Goal: Task Accomplishment & Management: Complete application form

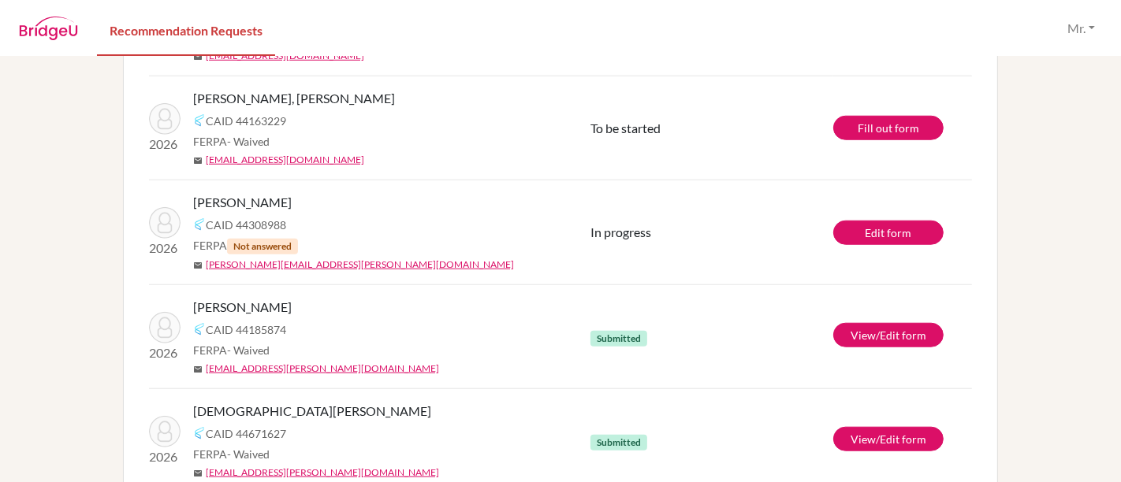
scroll to position [1153, 0]
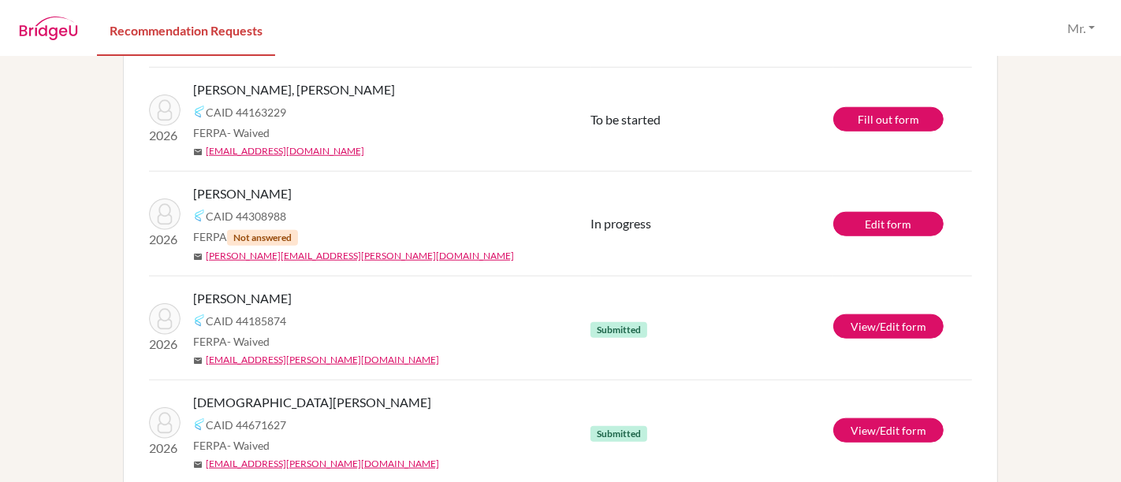
drag, startPoint x: 264, startPoint y: 191, endPoint x: 318, endPoint y: 195, distance: 53.8
click at [318, 195] on div "[PERSON_NAME]" at bounding box center [397, 193] width 409 height 19
drag, startPoint x: 187, startPoint y: 190, endPoint x: 318, endPoint y: 192, distance: 130.9
click at [318, 192] on div "[PERSON_NAME]" at bounding box center [397, 193] width 409 height 19
copy span "[PERSON_NAME]"
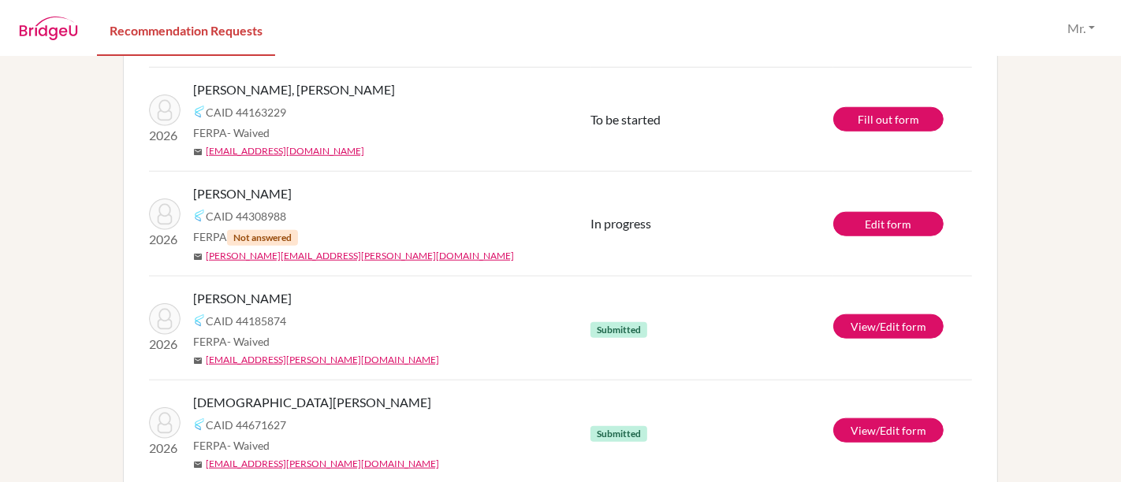
click at [550, 219] on div "CAID 44308988" at bounding box center [397, 216] width 409 height 19
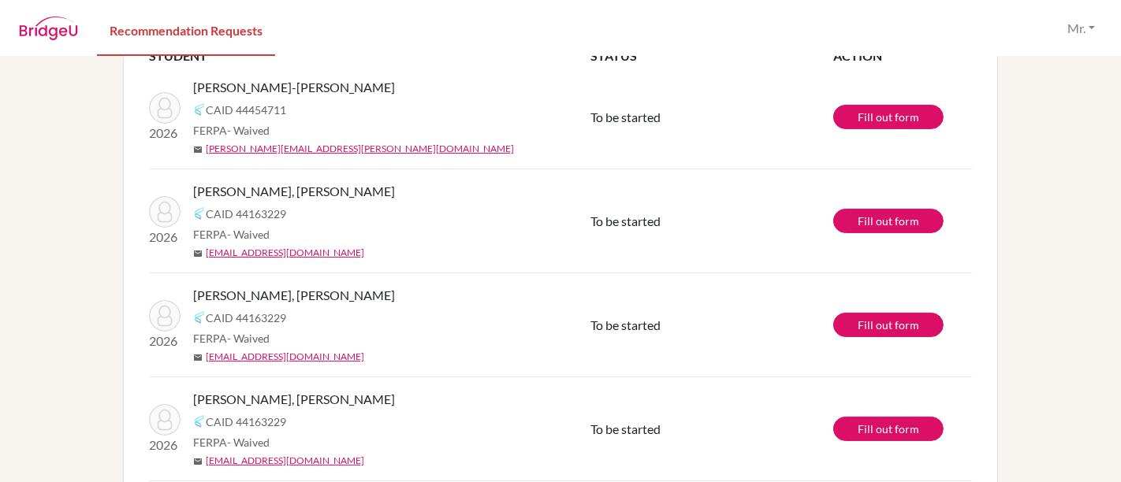
scroll to position [117, 0]
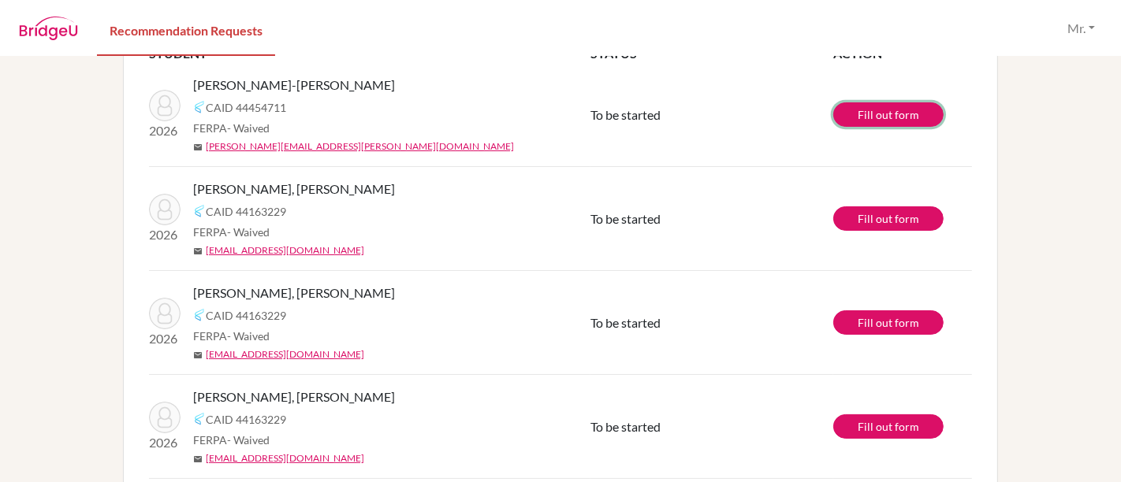
click at [883, 116] on link "Fill out form" at bounding box center [888, 114] width 110 height 24
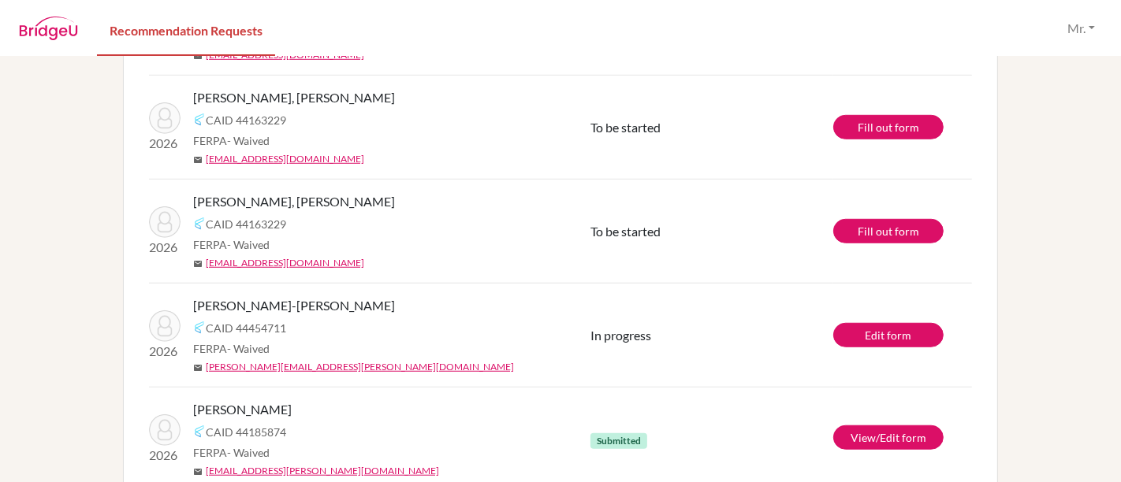
scroll to position [934, 0]
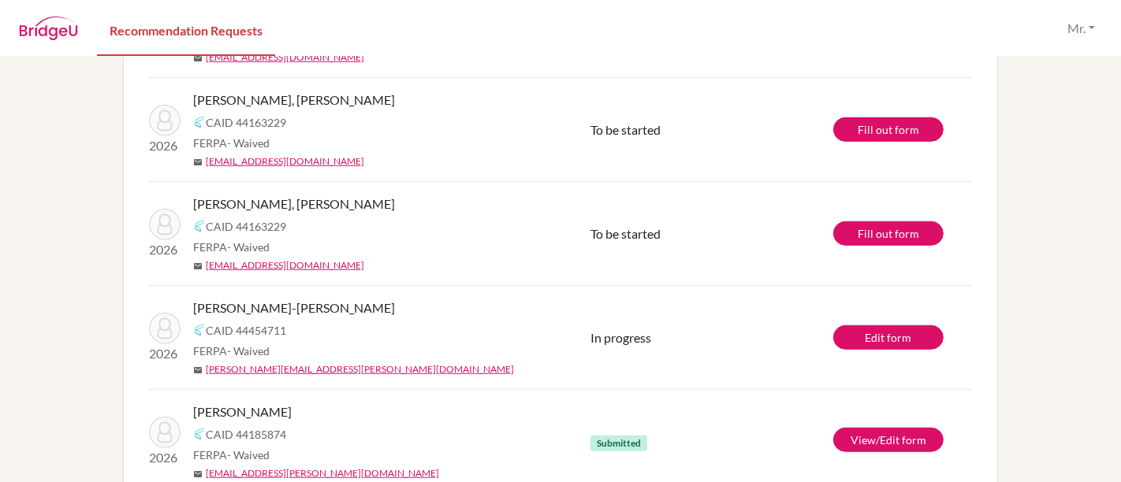
click at [615, 218] on td "To be started" at bounding box center [711, 234] width 243 height 104
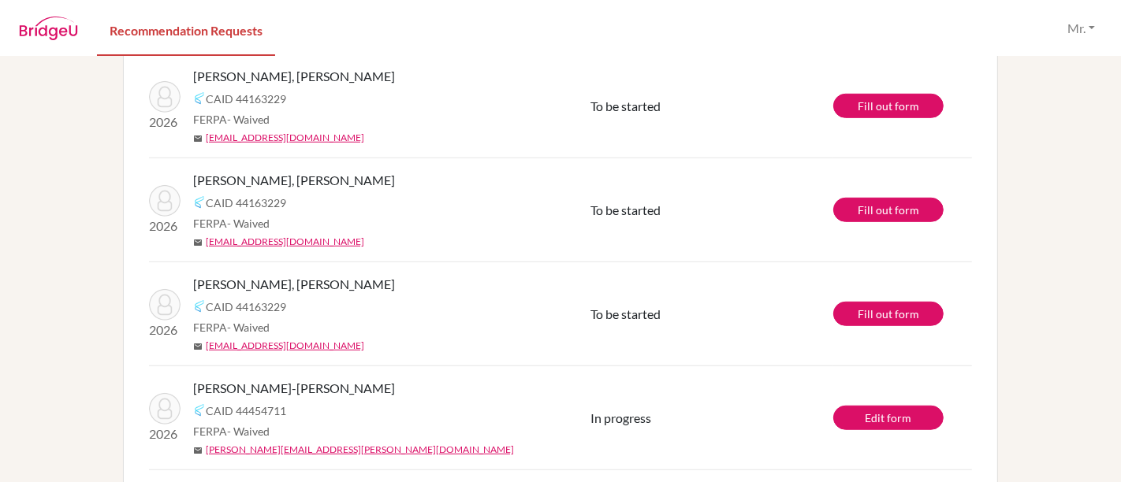
scroll to position [818, 0]
